Goal: Task Accomplishment & Management: Use online tool/utility

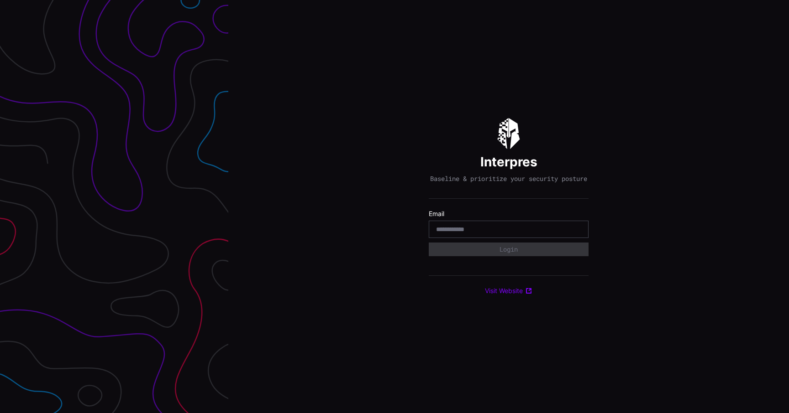
click at [519, 234] on input "email" at bounding box center [508, 229] width 145 height 8
type input "**********"
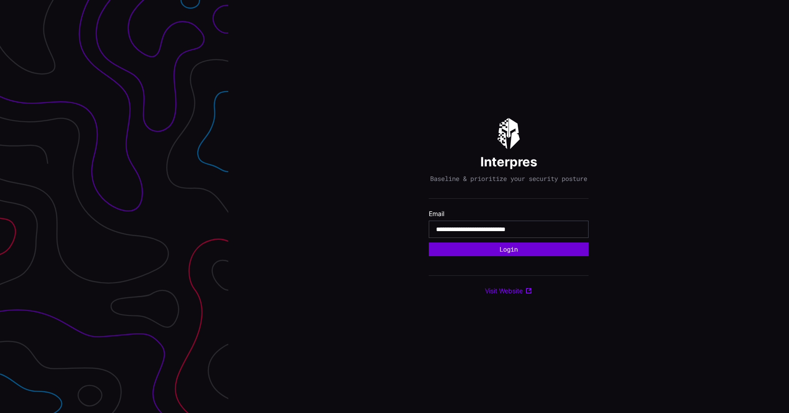
click at [512, 253] on button "Login" at bounding box center [508, 250] width 160 height 14
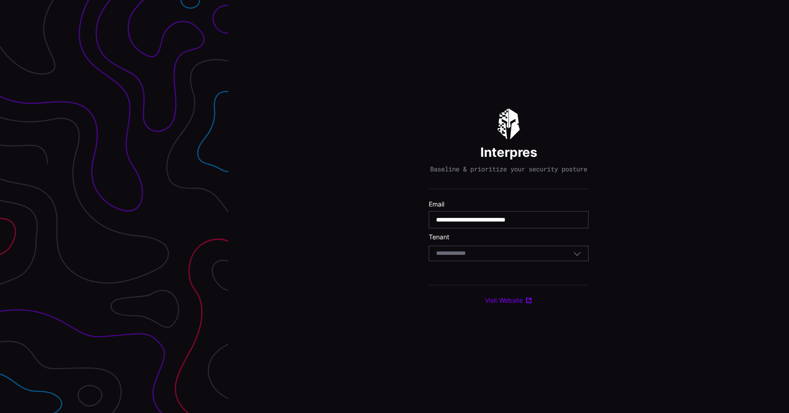
click at [526, 255] on div "Select Tenant" at bounding box center [504, 254] width 137 height 8
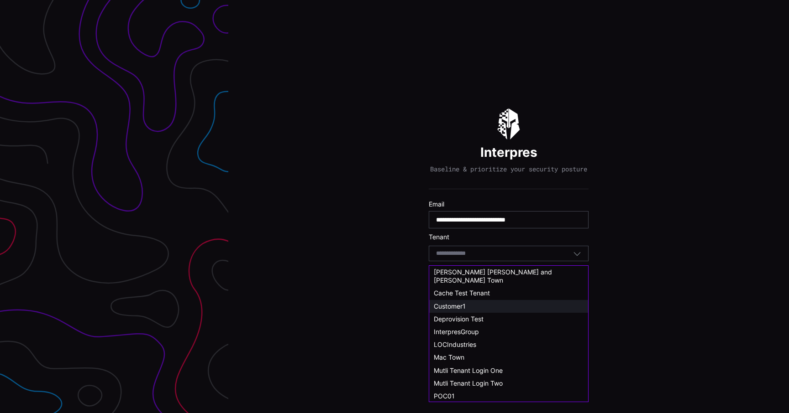
click at [477, 300] on div "Customer1" at bounding box center [508, 306] width 159 height 13
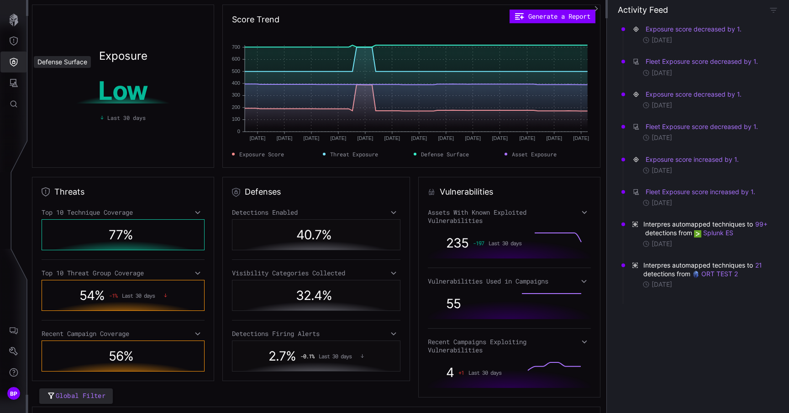
click at [16, 66] on icon "Defense Surface" at bounding box center [13, 61] width 9 height 9
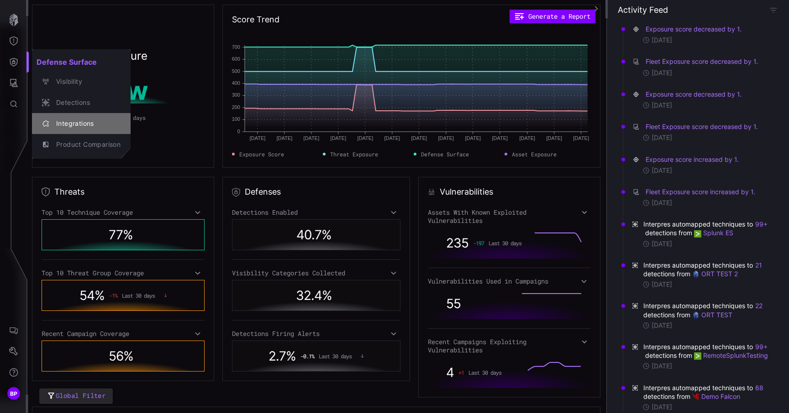
click at [76, 119] on div "Integrations" at bounding box center [86, 123] width 69 height 11
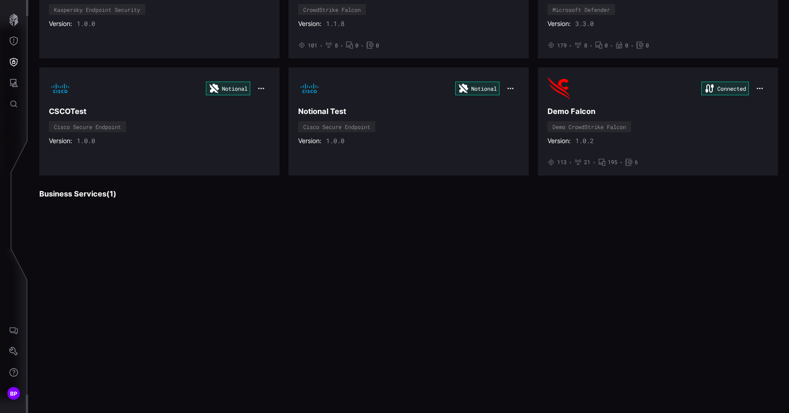
scroll to position [900, 0]
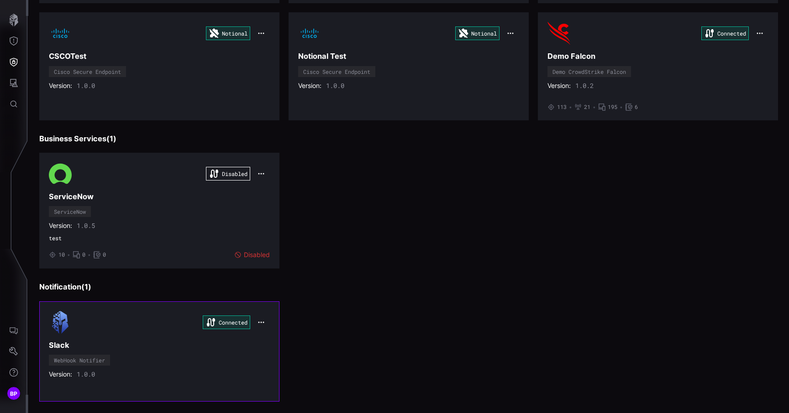
click at [228, 344] on h3 "Slack" at bounding box center [159, 346] width 221 height 10
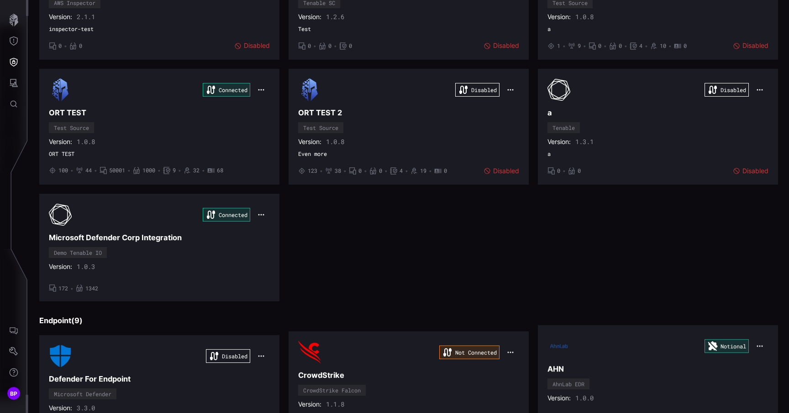
scroll to position [1195, 0]
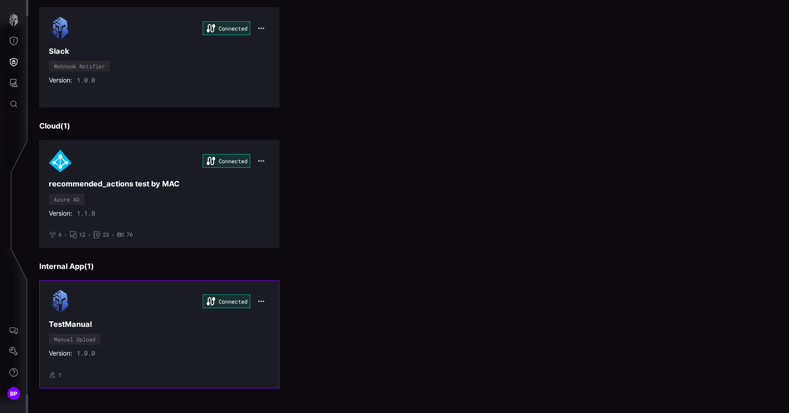
click at [253, 335] on div "Connected TestManual Manual Upload Version: 1.0.0 • 1" at bounding box center [159, 334] width 221 height 89
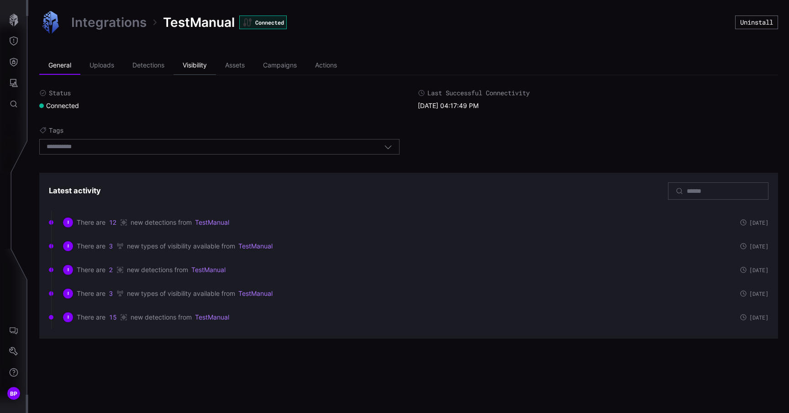
click at [196, 63] on li "Visibility" at bounding box center [194, 66] width 42 height 18
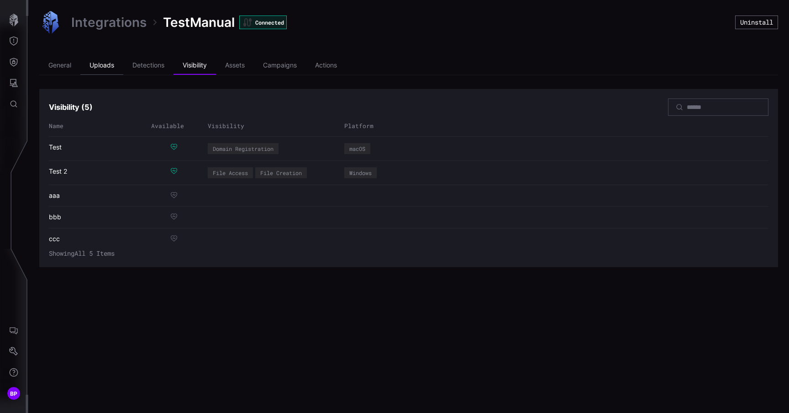
click at [107, 67] on li "Uploads" at bounding box center [101, 66] width 43 height 18
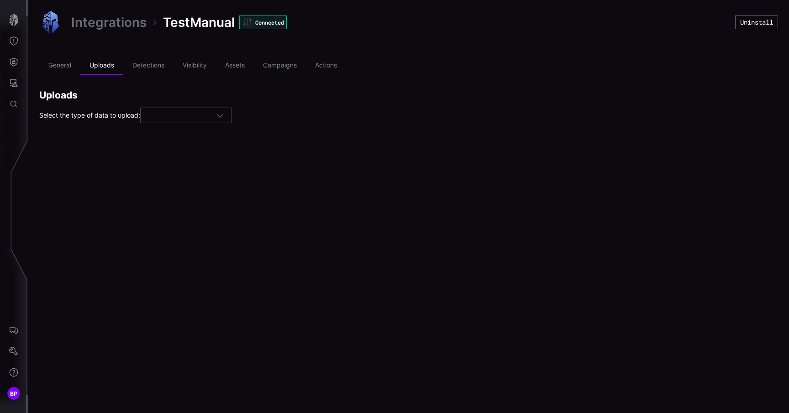
click at [184, 113] on div at bounding box center [181, 116] width 68 height 8
click at [170, 171] on span "Visibility" at bounding box center [161, 169] width 24 height 8
type input "**********"
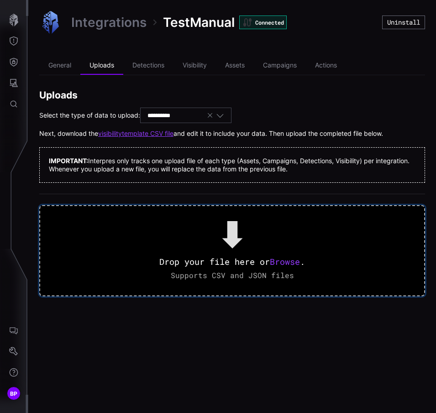
click at [292, 261] on span "Browse" at bounding box center [285, 261] width 30 height 11
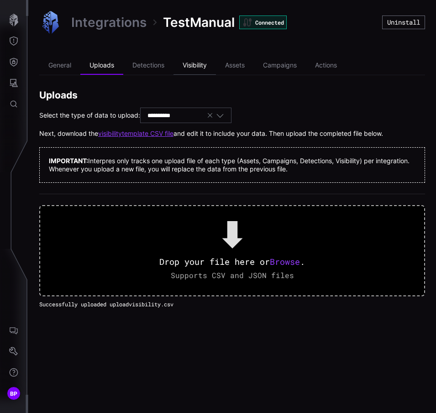
click at [190, 63] on li "Visibility" at bounding box center [194, 66] width 42 height 18
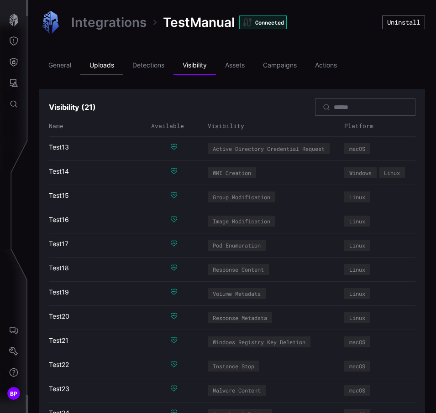
click at [99, 66] on li "Uploads" at bounding box center [101, 66] width 43 height 18
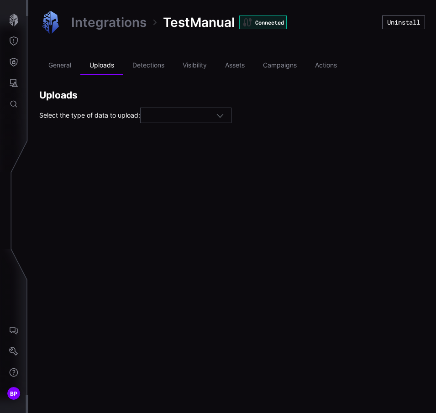
click at [188, 114] on div at bounding box center [181, 116] width 68 height 8
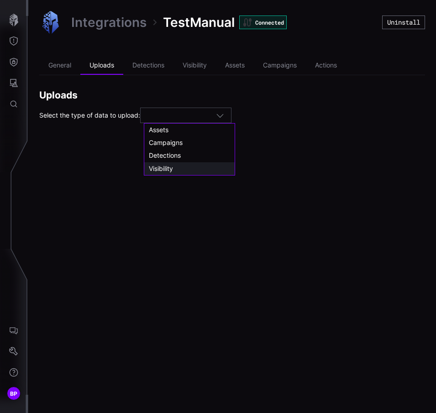
click at [185, 163] on div "Visibility" at bounding box center [189, 168] width 90 height 13
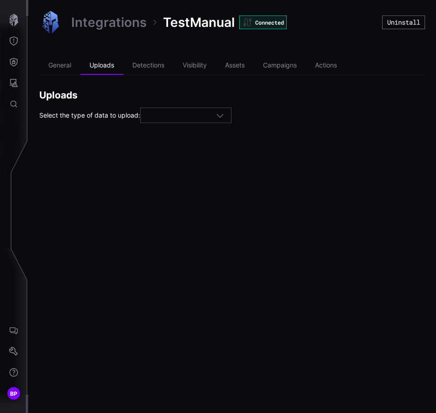
type input "**********"
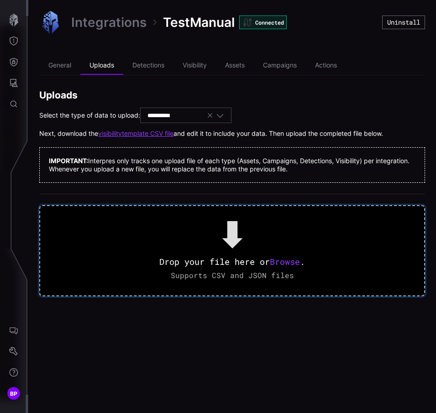
click at [288, 260] on span "Browse" at bounding box center [285, 261] width 30 height 11
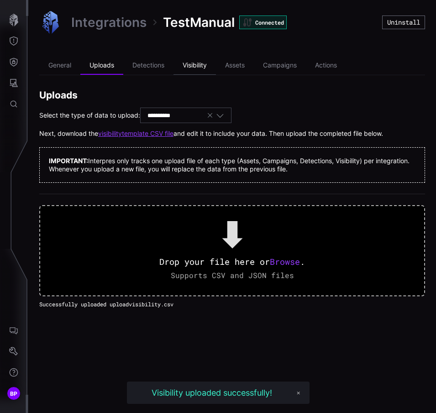
click at [199, 63] on li "Visibility" at bounding box center [194, 66] width 42 height 18
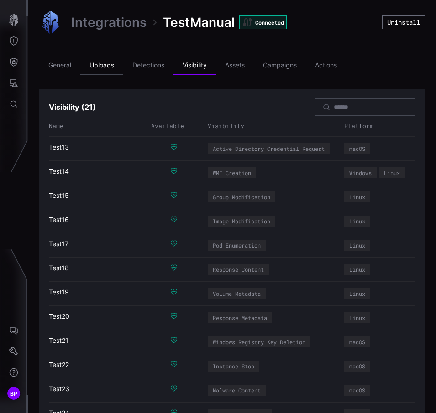
click at [105, 65] on li "Uploads" at bounding box center [101, 66] width 43 height 18
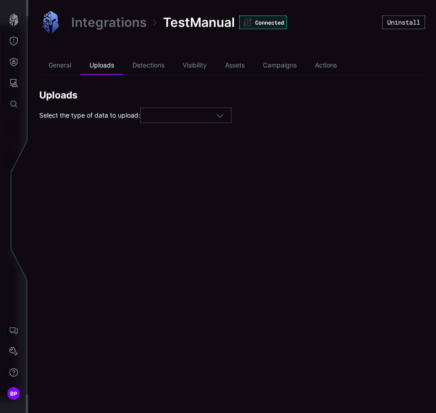
click at [183, 108] on div at bounding box center [185, 116] width 91 height 16
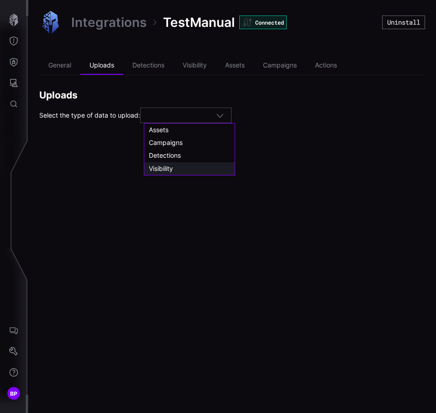
click at [189, 162] on div "Visibility" at bounding box center [189, 168] width 90 height 13
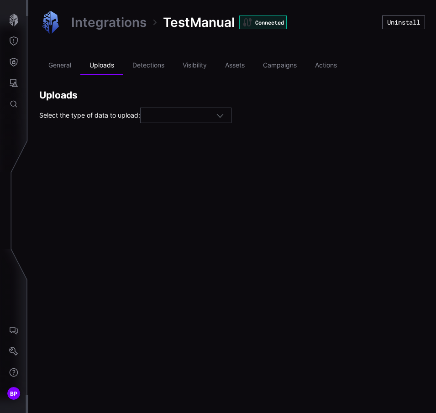
type input "**********"
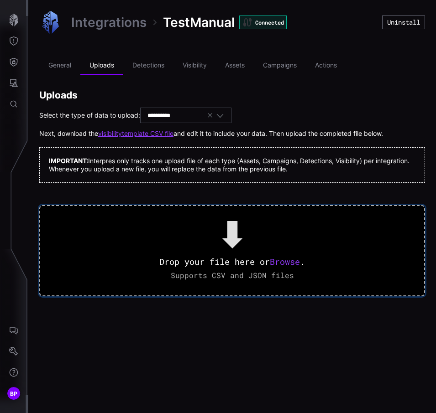
click at [277, 261] on span "Browse" at bounding box center [285, 261] width 30 height 11
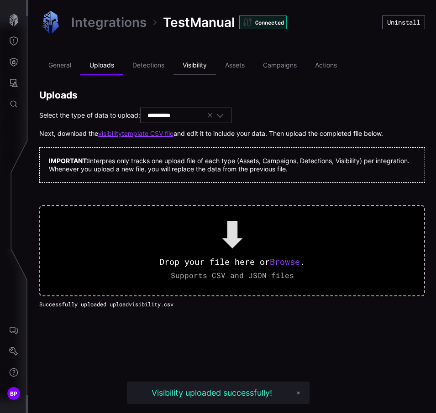
click at [205, 65] on li "Visibility" at bounding box center [194, 66] width 42 height 18
